Goal: Find specific page/section: Find specific page/section

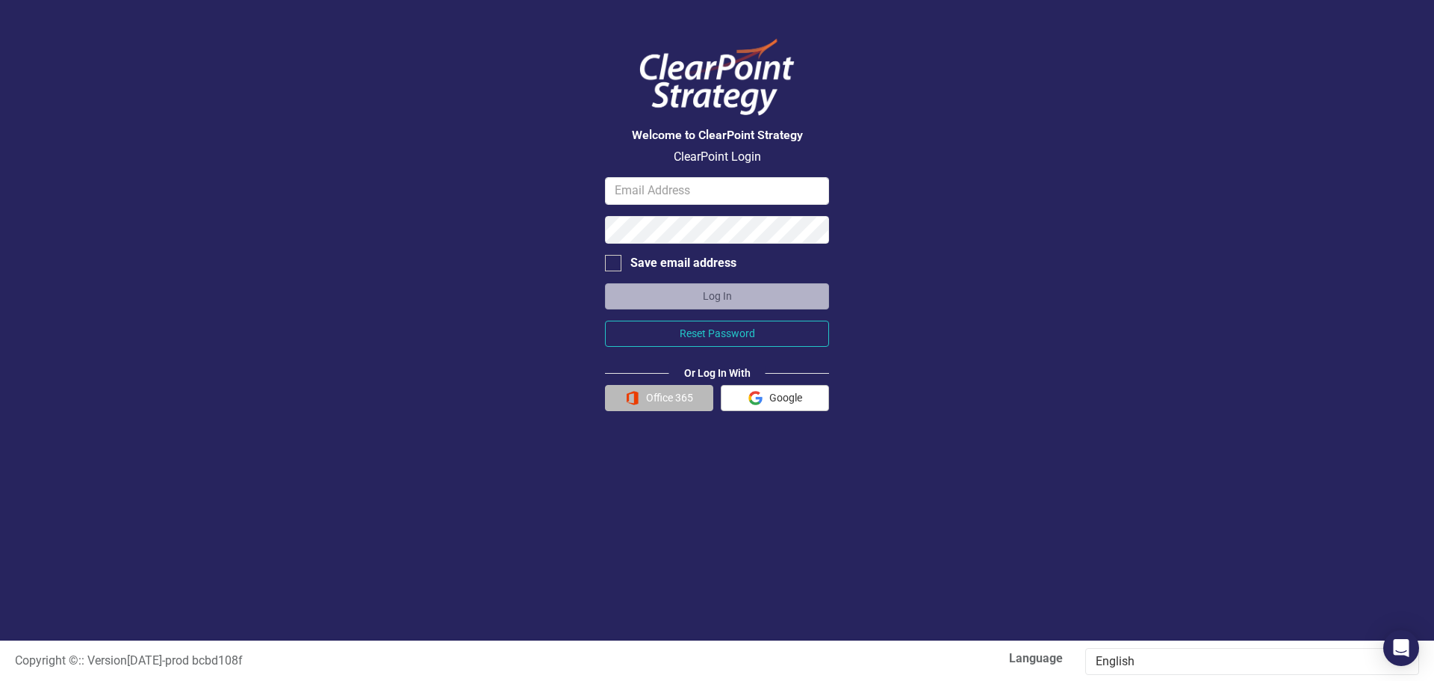
click at [657, 395] on button "Office 365" at bounding box center [659, 398] width 108 height 26
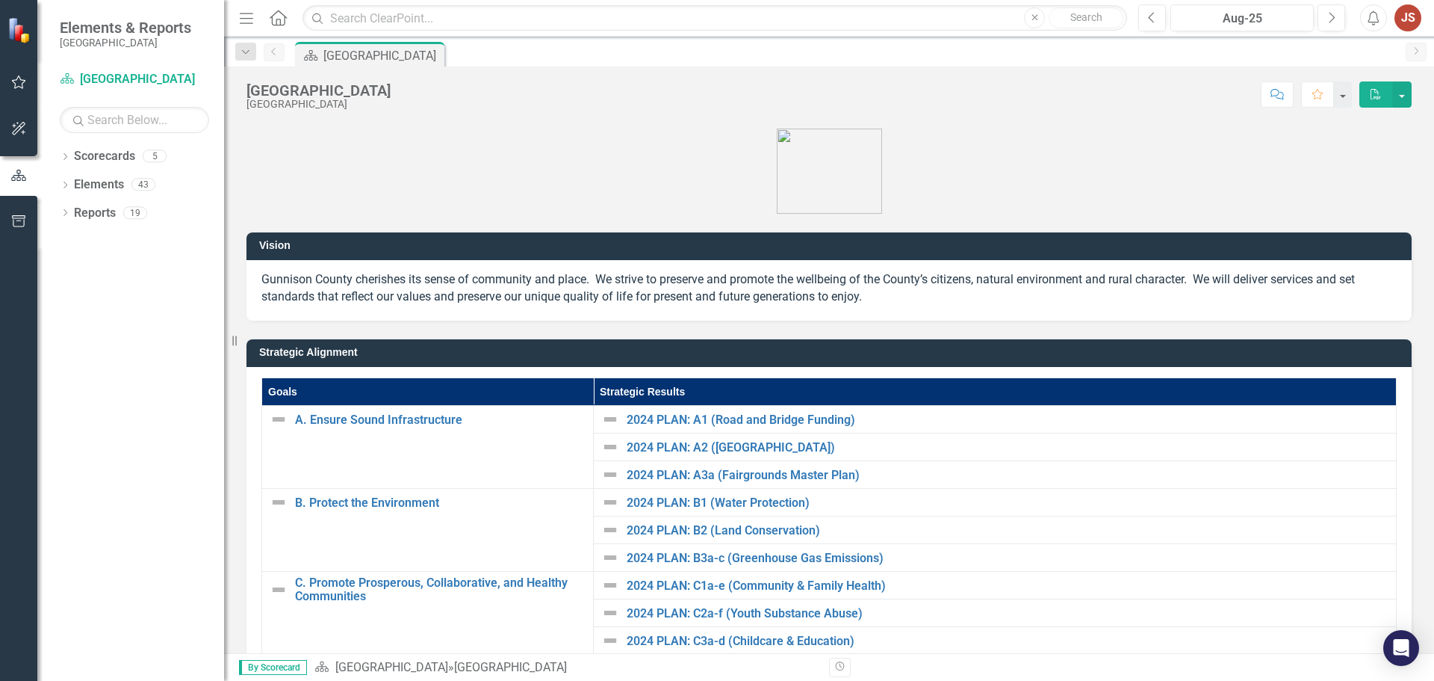
click at [105, 359] on div "Dropdown Scorecards 5 Dropdown Gunnison County Dropdown Treasurer's Office Publ…" at bounding box center [130, 412] width 187 height 536
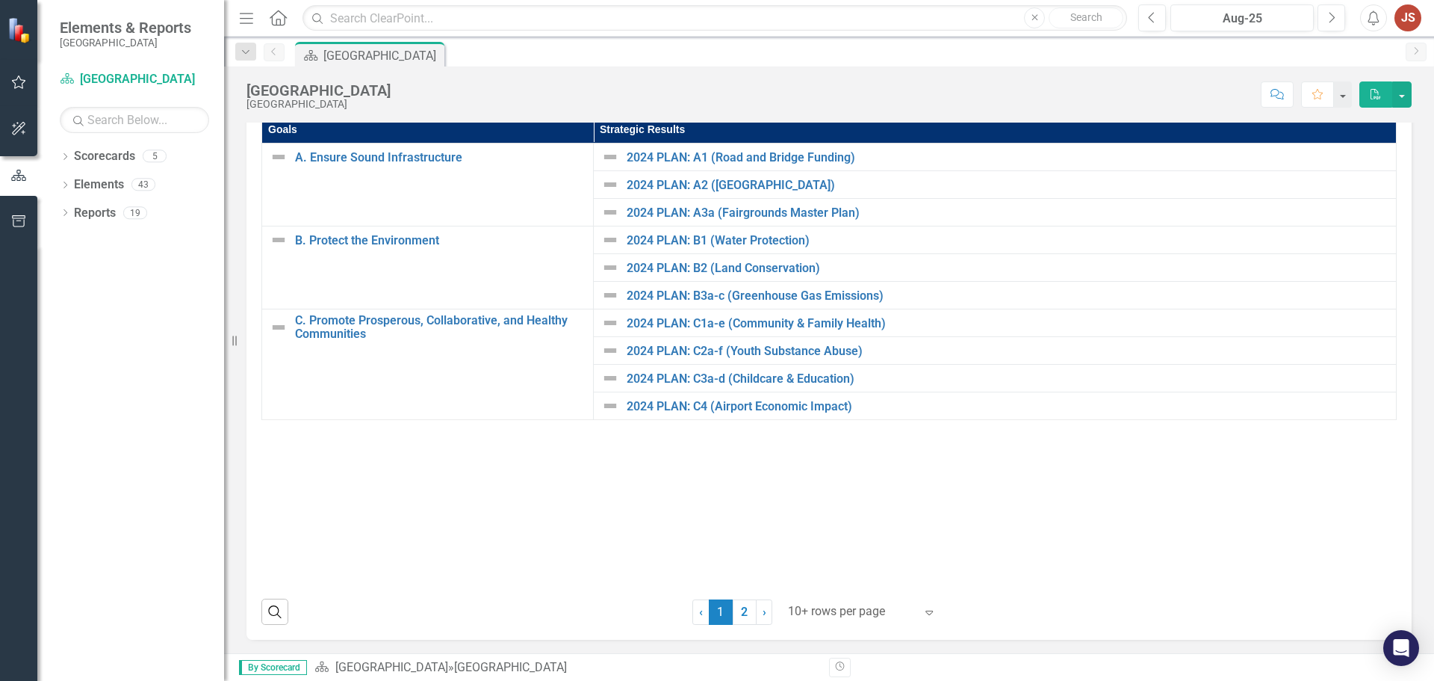
scroll to position [264, 0]
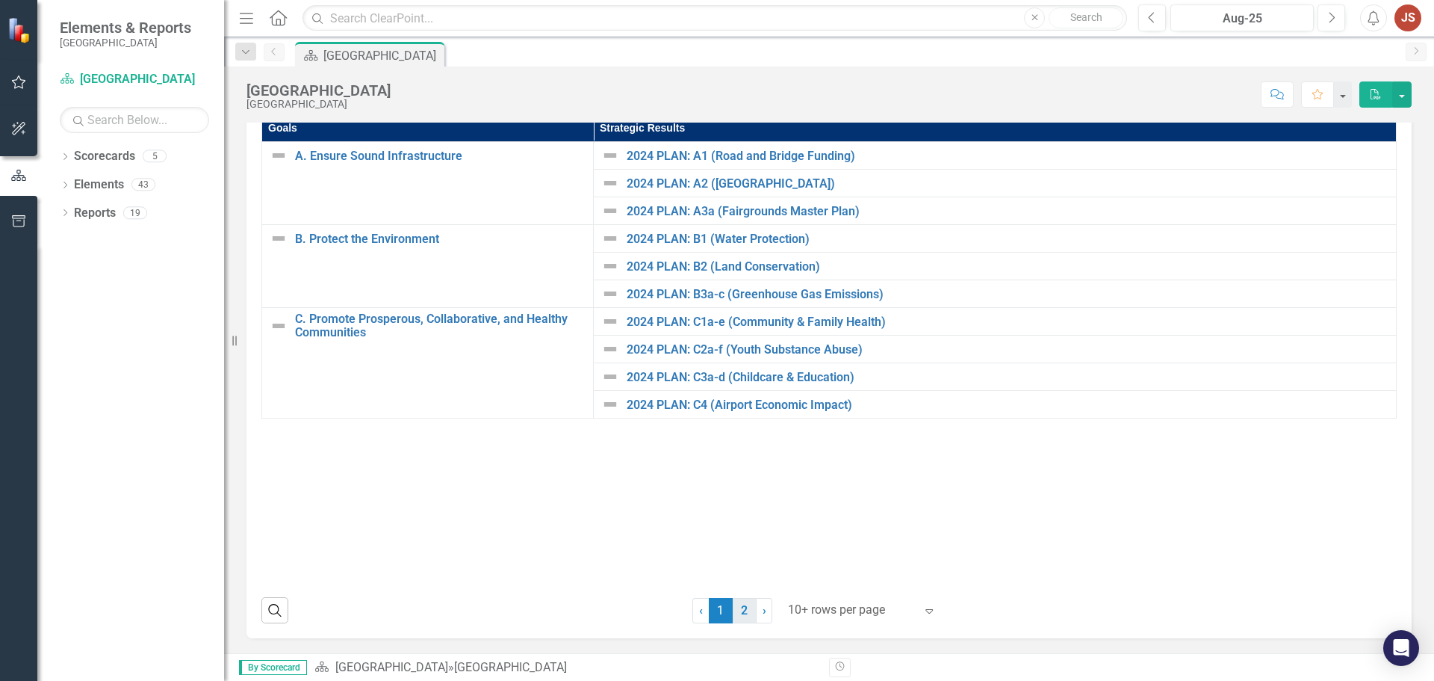
click at [739, 610] on link "2" at bounding box center [745, 610] width 24 height 25
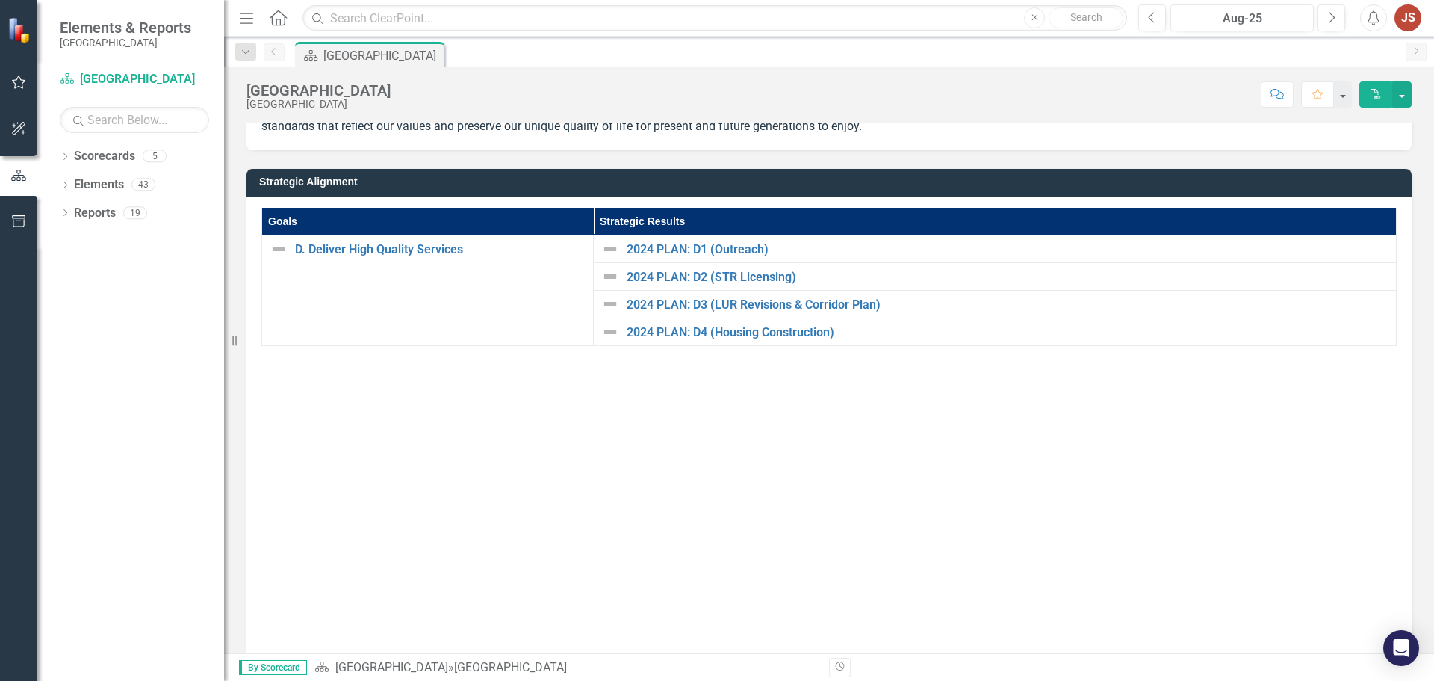
scroll to position [0, 0]
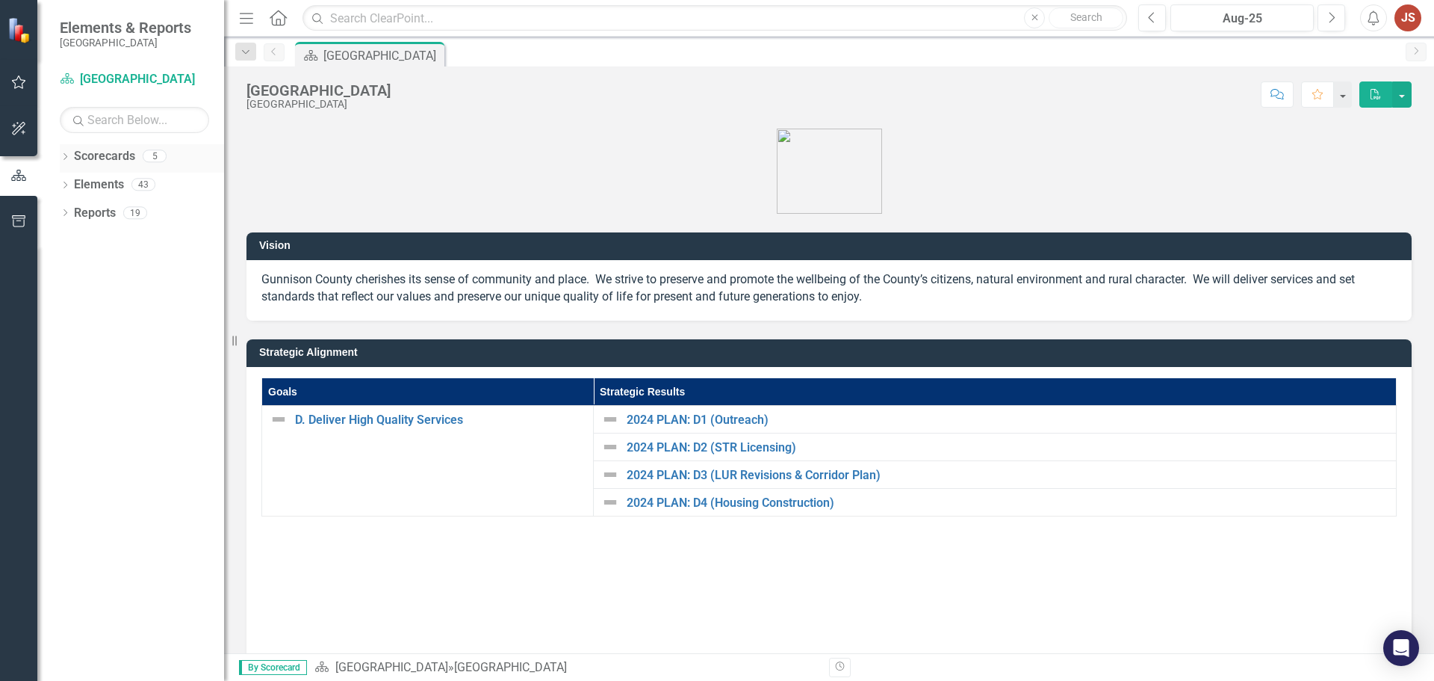
click at [111, 159] on link "Scorecards" at bounding box center [104, 156] width 61 height 17
click at [102, 155] on link "Scorecards" at bounding box center [104, 156] width 61 height 17
drag, startPoint x: 371, startPoint y: 42, endPoint x: 382, endPoint y: 47, distance: 12.4
click at [376, 45] on div "Scorecard Gunnison County Pin" at bounding box center [369, 54] width 149 height 25
click at [16, 84] on icon "button" at bounding box center [19, 82] width 16 height 12
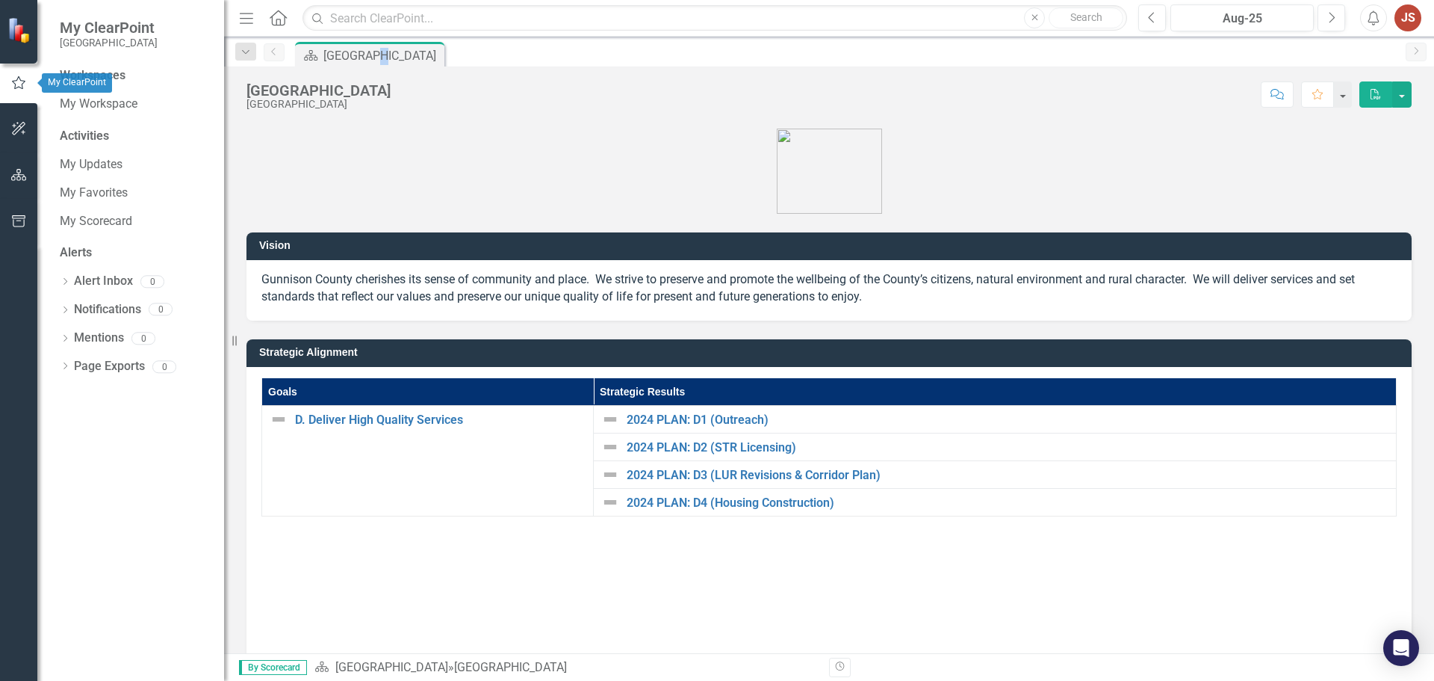
click at [20, 132] on icon "button" at bounding box center [19, 129] width 16 height 12
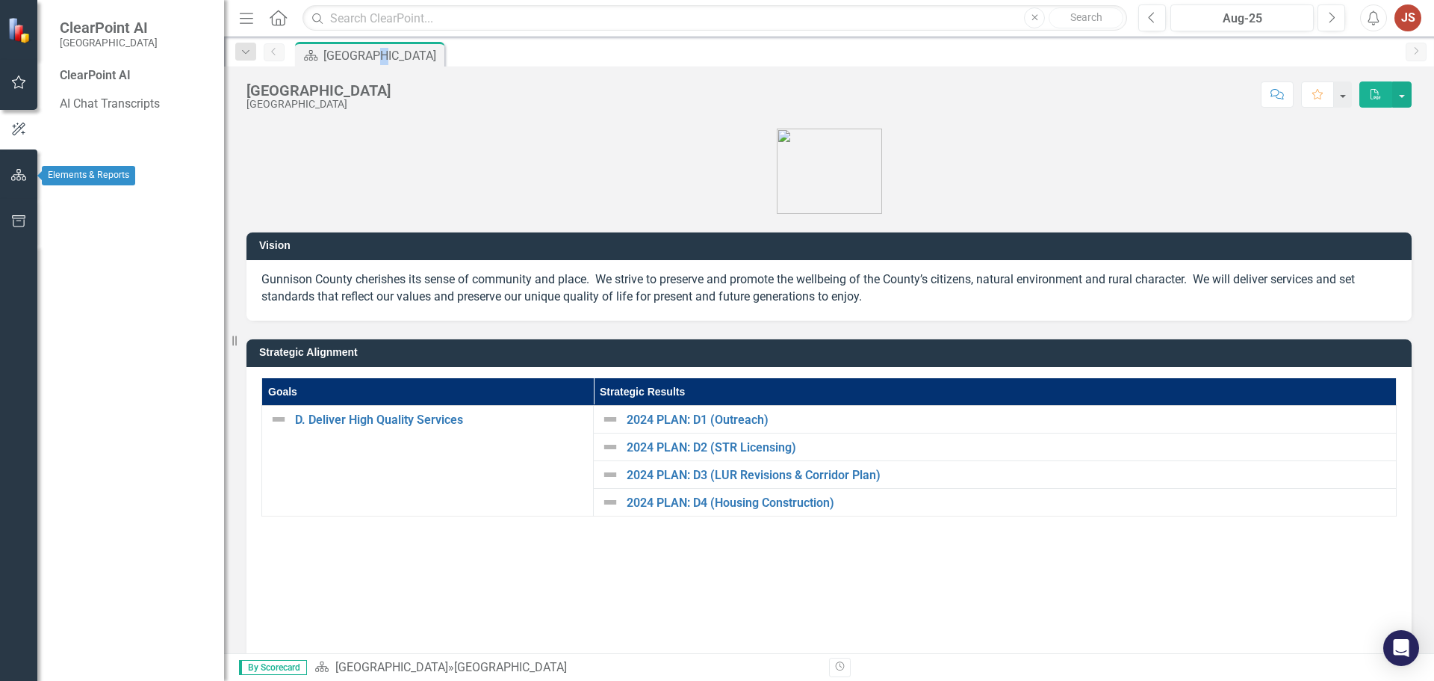
click at [15, 176] on icon "button" at bounding box center [19, 175] width 16 height 12
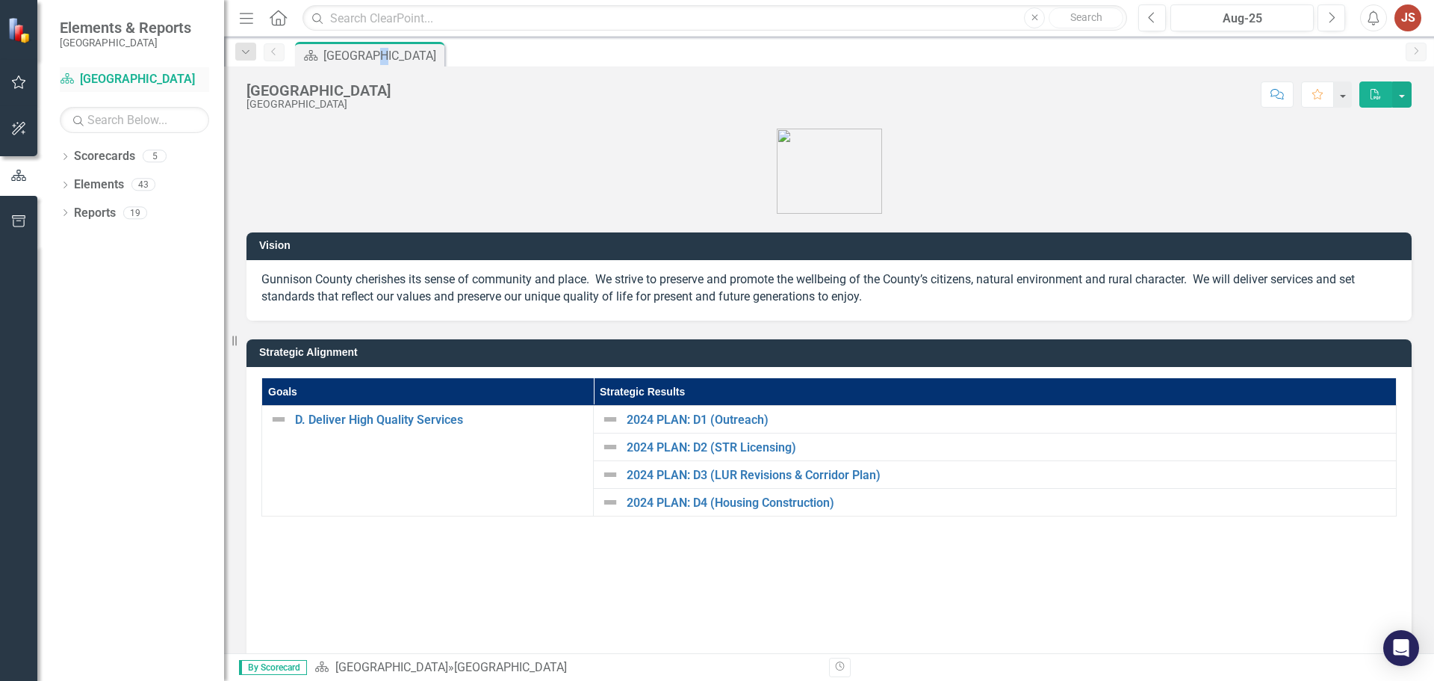
click at [93, 78] on link "Scorecard [GEOGRAPHIC_DATA]" at bounding box center [134, 79] width 149 height 17
click at [12, 216] on icon "button" at bounding box center [18, 221] width 13 height 12
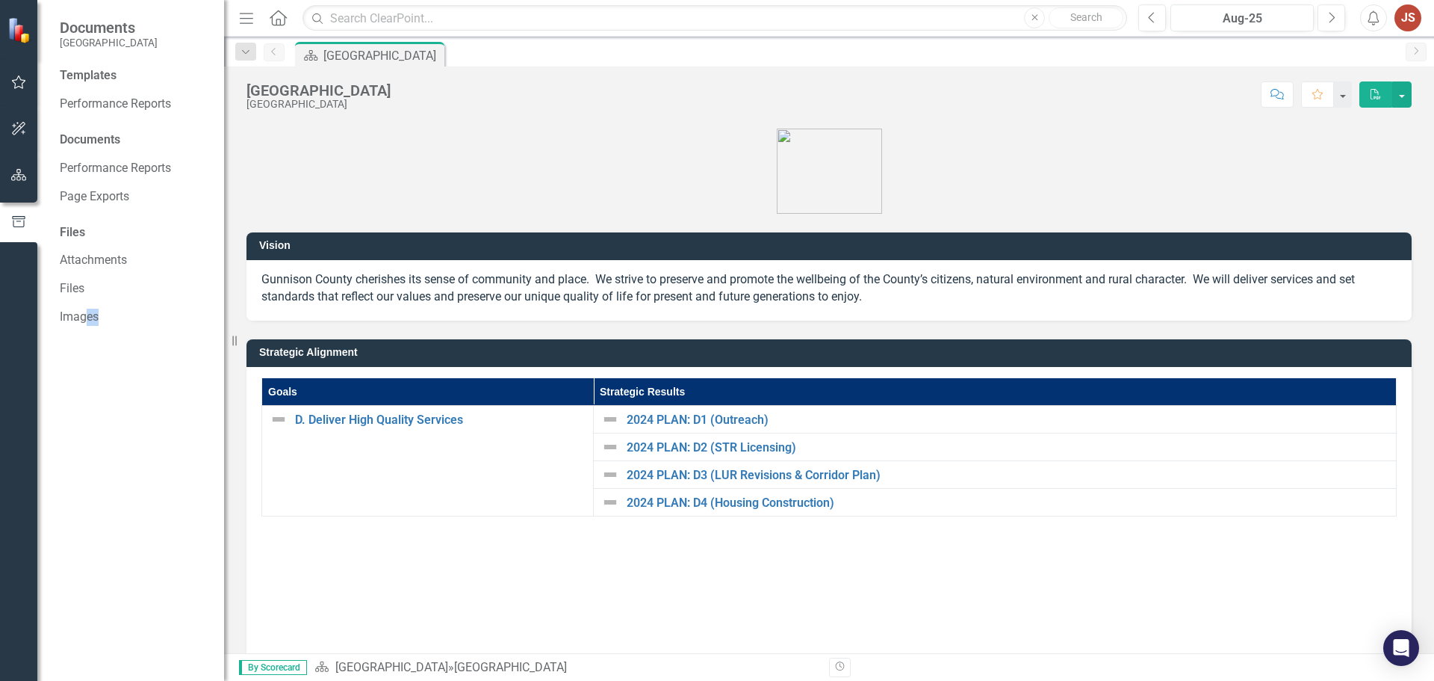
drag, startPoint x: 93, startPoint y: 462, endPoint x: 117, endPoint y: 457, distance: 25.2
click at [117, 457] on div "Templates Performance Reports Documents Performance Reports Page Exports Files …" at bounding box center [130, 373] width 187 height 613
click at [355, 583] on div "Goals Strategic Results D. Deliver High Quality Services Link Open Element 2024…" at bounding box center [828, 613] width 1135 height 471
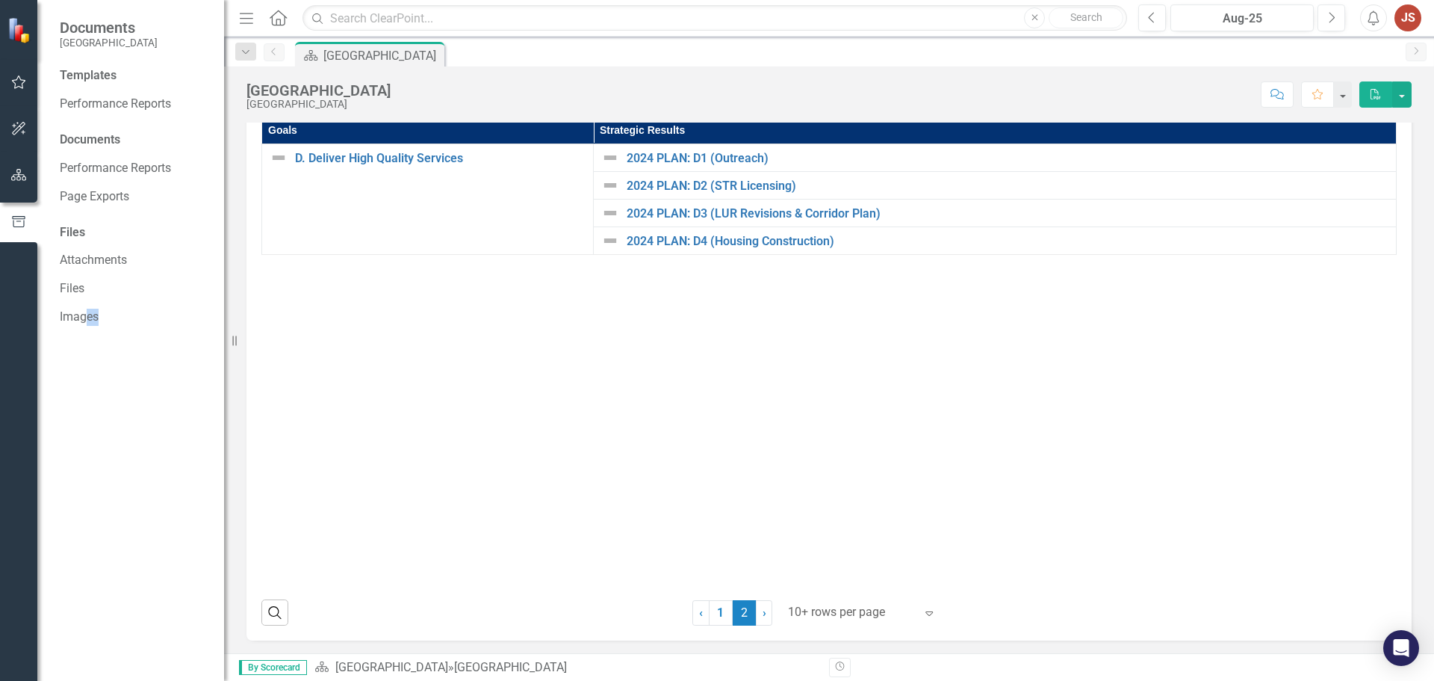
scroll to position [264, 0]
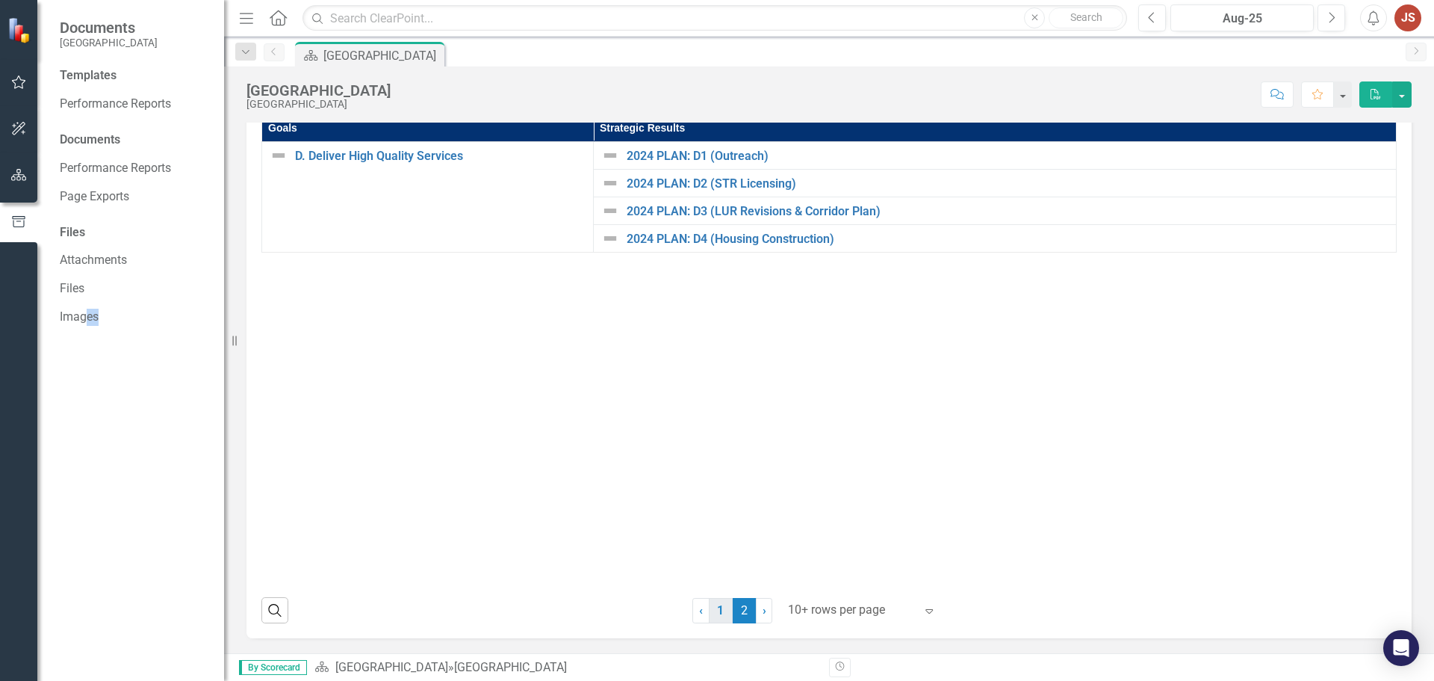
click at [713, 611] on link "1" at bounding box center [721, 610] width 24 height 25
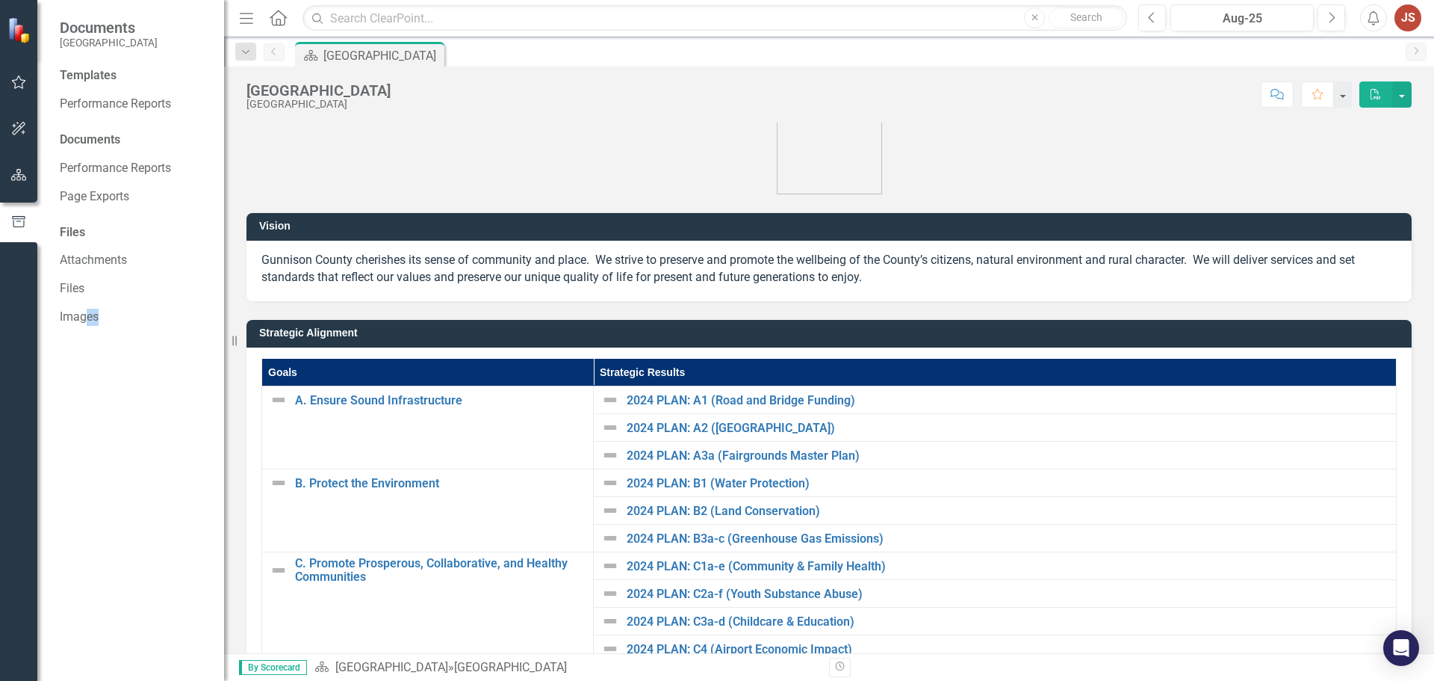
scroll to position [0, 0]
